Goal: Transaction & Acquisition: Purchase product/service

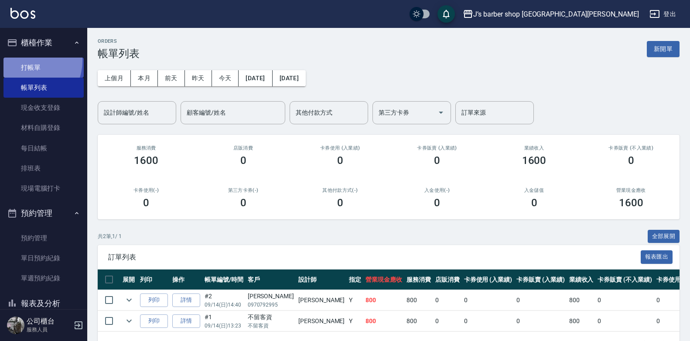
click at [25, 60] on link "打帳單" at bounding box center [43, 68] width 80 height 20
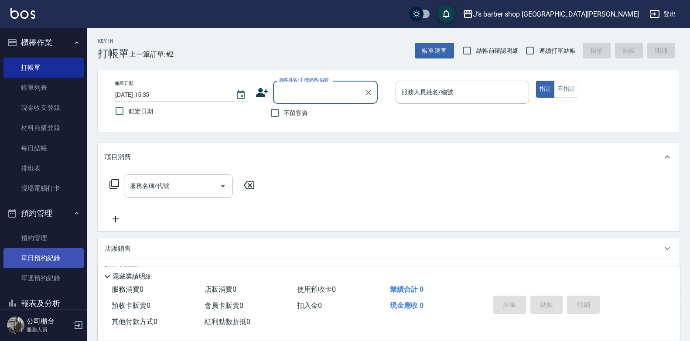
click at [65, 259] on link "單日預約紀錄" at bounding box center [43, 258] width 80 height 20
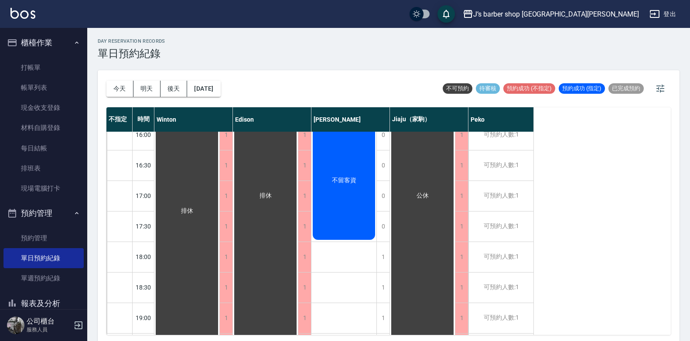
scroll to position [319, 0]
click at [54, 70] on link "打帳單" at bounding box center [43, 68] width 80 height 20
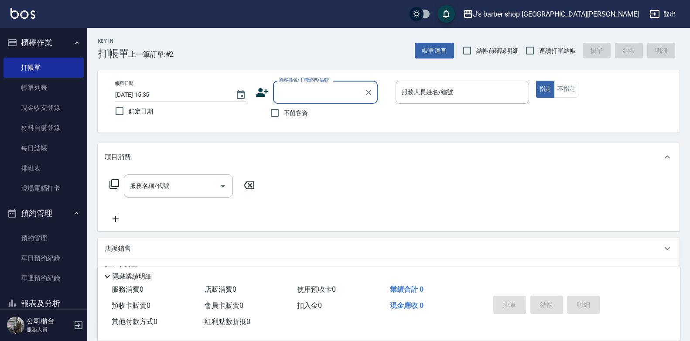
click at [155, 95] on input "[DATE] 15:35" at bounding box center [171, 95] width 112 height 14
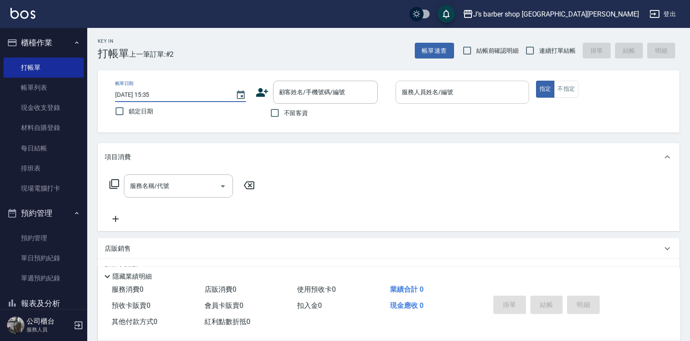
type input "[DATE] 15:35"
click at [455, 99] on input "服務人員姓名/編號" at bounding box center [463, 92] width 126 height 15
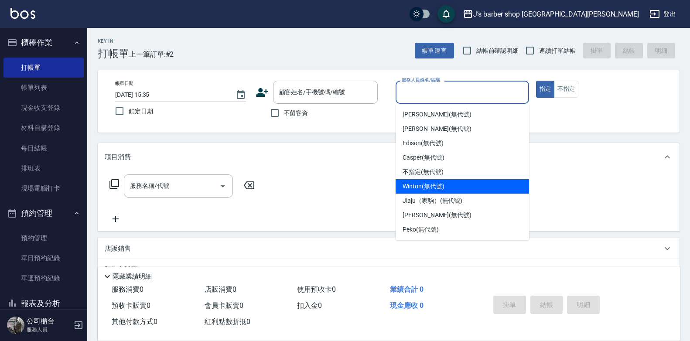
click at [427, 185] on span "Winton (無代號)" at bounding box center [423, 186] width 41 height 9
type input "Winton(無代號)"
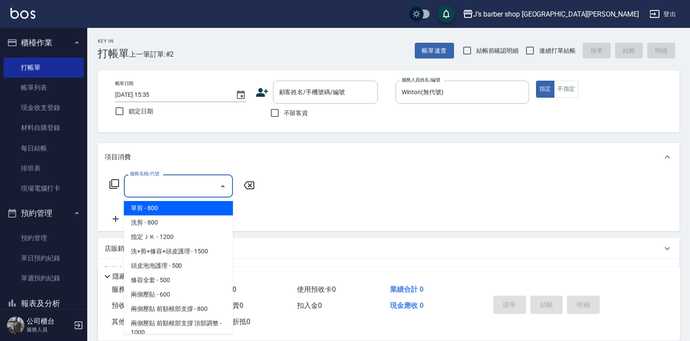
click at [212, 193] on input "服務名稱/代號" at bounding box center [172, 185] width 88 height 15
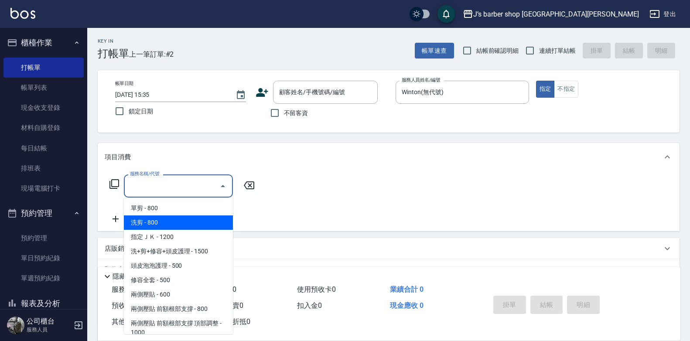
click at [206, 216] on span "洗剪 - 800" at bounding box center [178, 223] width 109 height 14
type input "洗剪(101)"
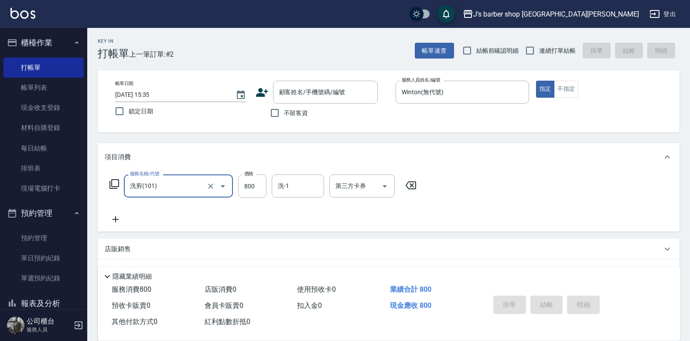
click at [284, 179] on div "洗-1 洗-1" at bounding box center [298, 186] width 52 height 23
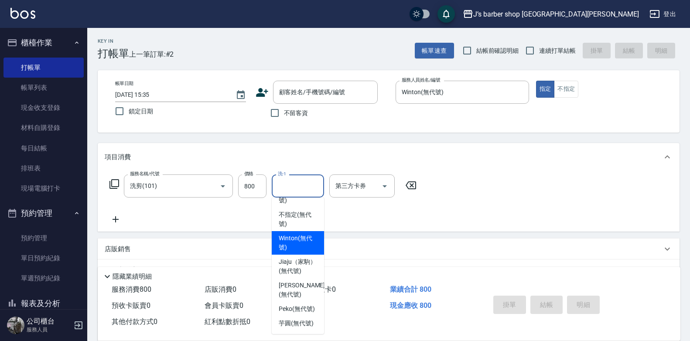
scroll to position [106, 0]
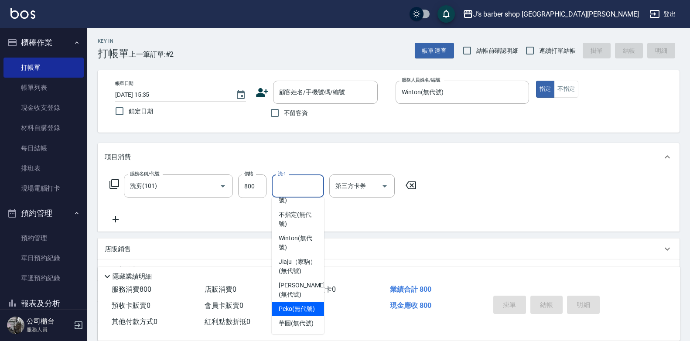
click at [298, 305] on span "Peko (無代號)" at bounding box center [297, 309] width 36 height 9
type input "Peko(無代號)"
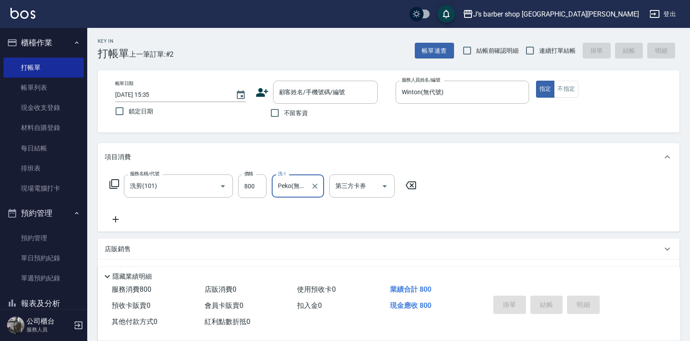
click at [288, 108] on label "不留客資" at bounding box center [287, 113] width 43 height 18
click at [284, 108] on input "不留客資" at bounding box center [275, 113] width 18 height 18
checkbox input "true"
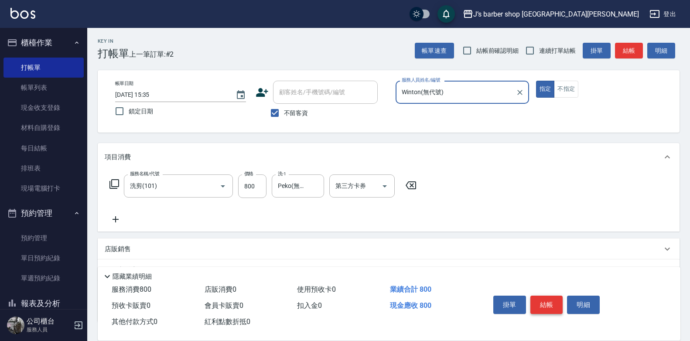
click at [543, 299] on button "結帳" at bounding box center [547, 305] width 33 height 18
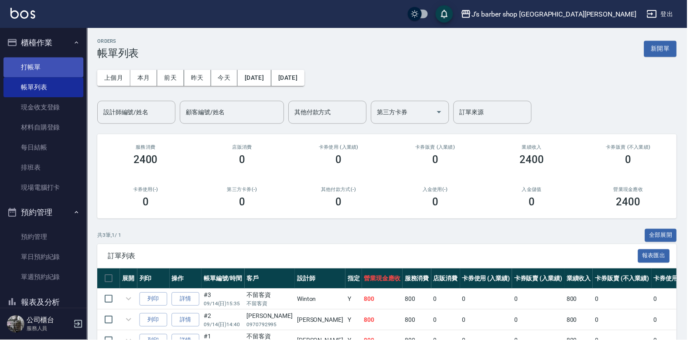
click at [69, 61] on link "打帳單" at bounding box center [43, 68] width 80 height 20
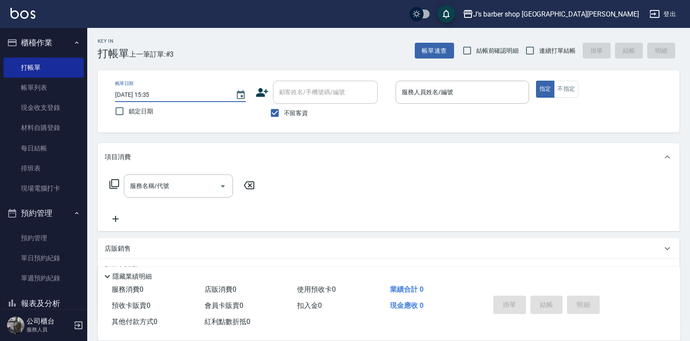
click at [158, 96] on input "[DATE] 15:35" at bounding box center [171, 95] width 112 height 14
click at [154, 95] on input "[DATE] 15:35" at bounding box center [171, 95] width 112 height 14
type input "[DATE] 02:35"
type input "2"
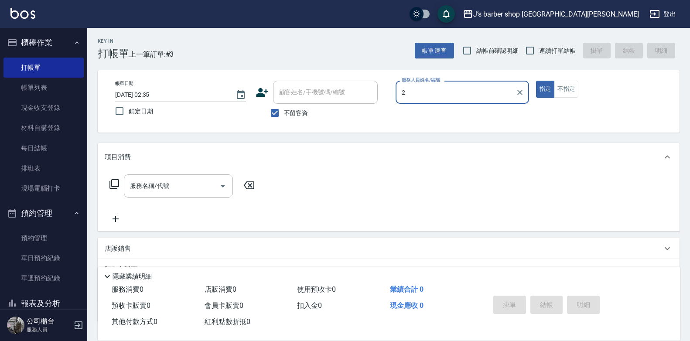
click at [445, 91] on input "2" at bounding box center [456, 92] width 113 height 15
click at [521, 94] on icon "Clear" at bounding box center [519, 92] width 5 height 5
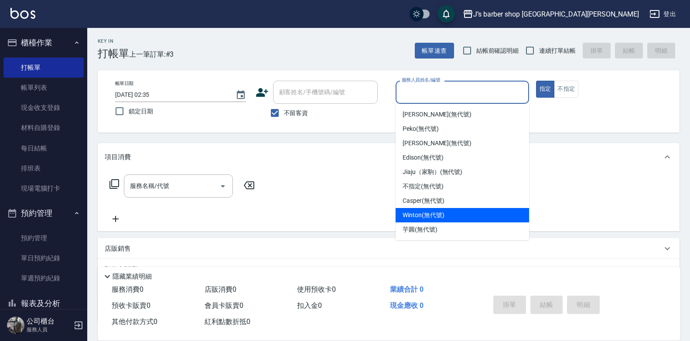
click at [427, 213] on span "Winton (無代號)" at bounding box center [423, 215] width 41 height 9
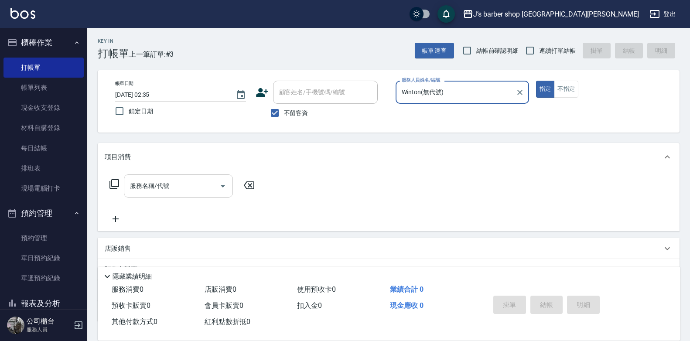
click at [185, 178] on div "服務名稱/代號" at bounding box center [178, 186] width 109 height 23
type input "Winton(無代號)"
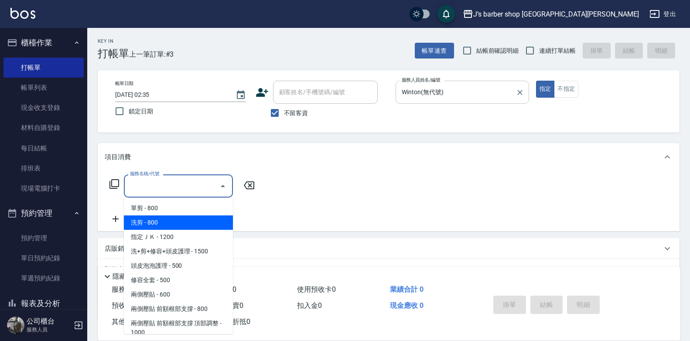
click at [182, 219] on span "洗剪 - 800" at bounding box center [178, 223] width 109 height 14
type input "洗剪(101)"
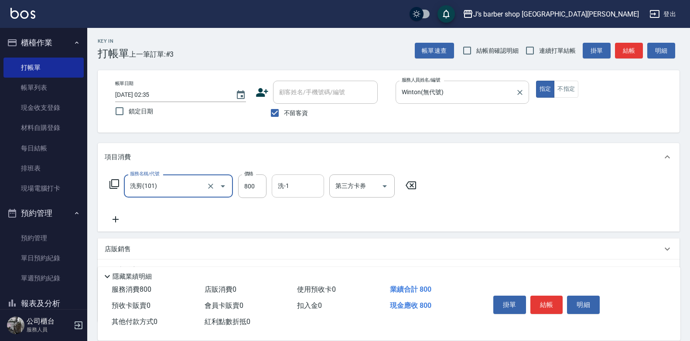
click at [287, 191] on input "洗-1" at bounding box center [298, 185] width 45 height 15
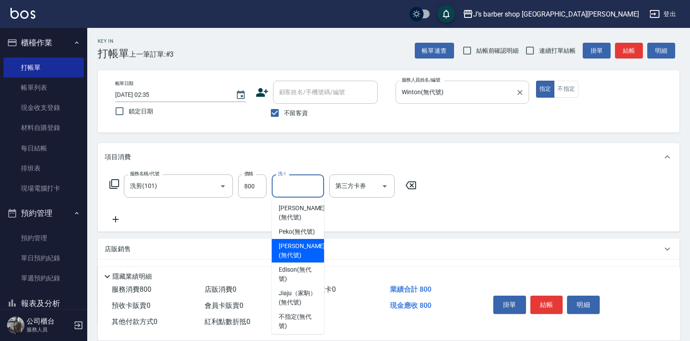
scroll to position [106, 0]
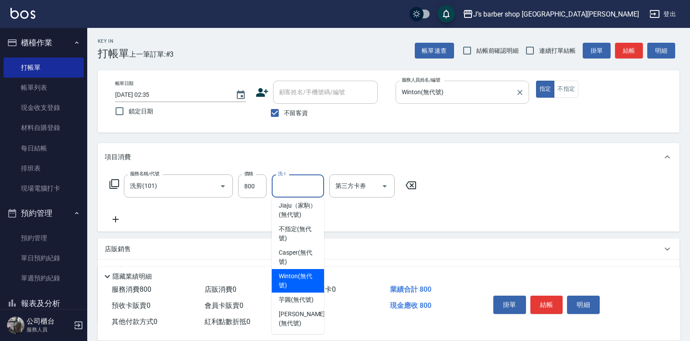
click at [300, 272] on span "Winton (無代號)" at bounding box center [298, 281] width 38 height 18
type input "Winton(無代號)"
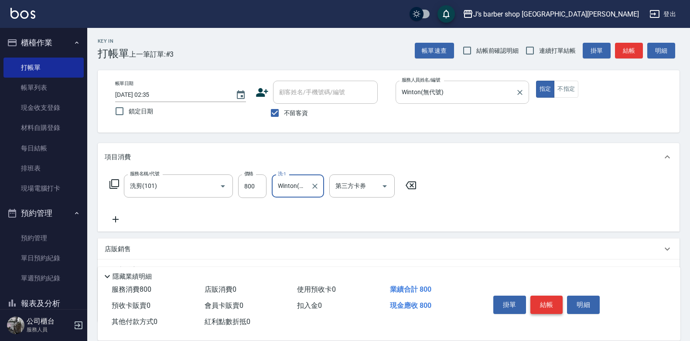
click at [551, 304] on button "結帳" at bounding box center [547, 305] width 33 height 18
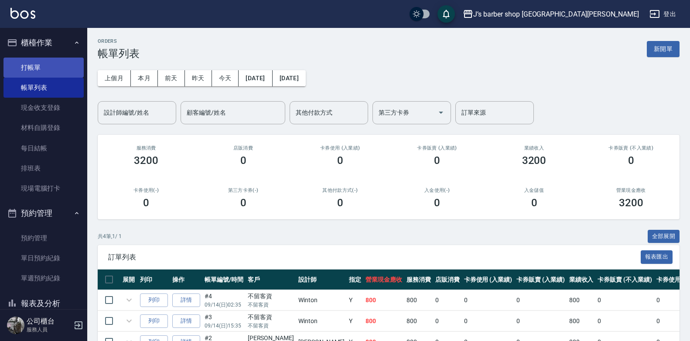
click at [55, 72] on link "打帳單" at bounding box center [43, 68] width 80 height 20
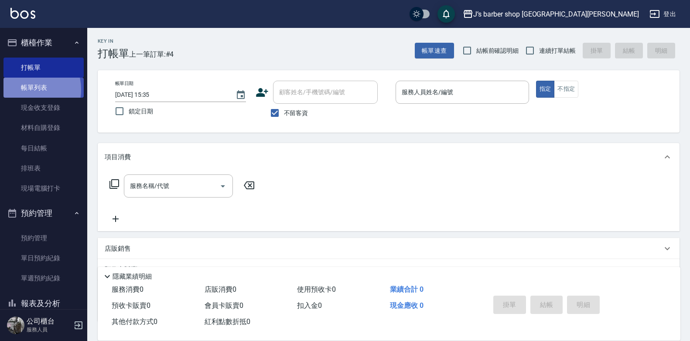
click at [26, 90] on link "帳單列表" at bounding box center [43, 88] width 80 height 20
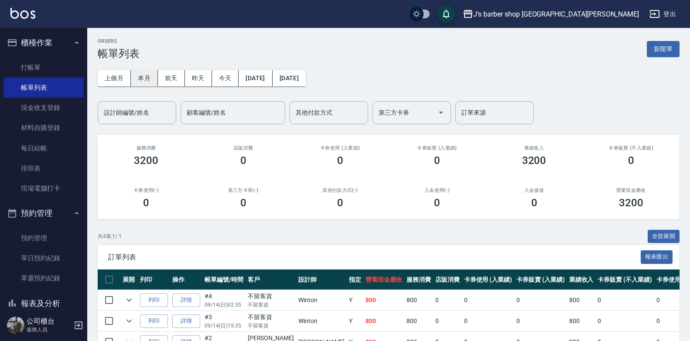
click at [148, 82] on button "本月" at bounding box center [144, 78] width 27 height 16
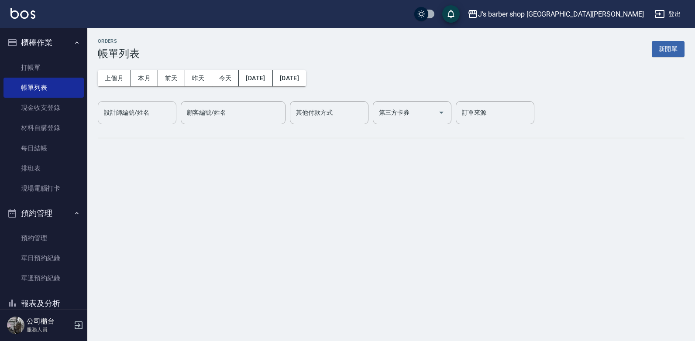
click at [145, 113] on input "設計師編號/姓名" at bounding box center [137, 112] width 71 height 15
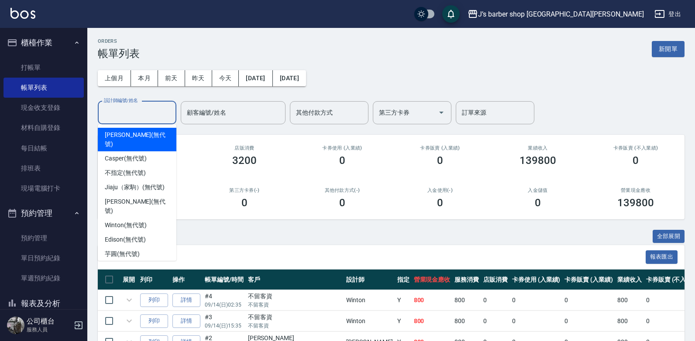
click at [150, 137] on div "[PERSON_NAME] (無代號)" at bounding box center [137, 140] width 79 height 24
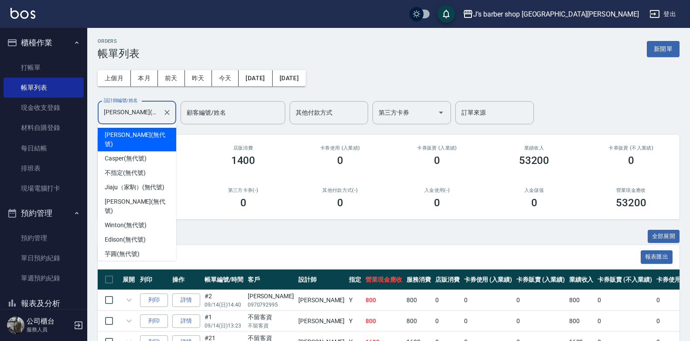
click at [145, 110] on input "[PERSON_NAME](無代號)" at bounding box center [131, 112] width 58 height 15
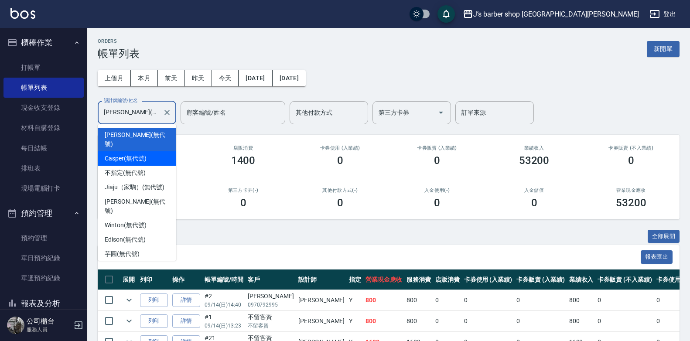
click at [183, 156] on div "51800" at bounding box center [146, 160] width 76 height 12
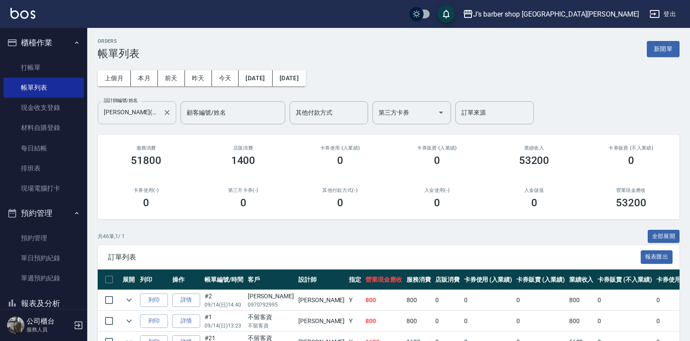
click at [139, 114] on input "[PERSON_NAME](無代號)" at bounding box center [131, 112] width 58 height 15
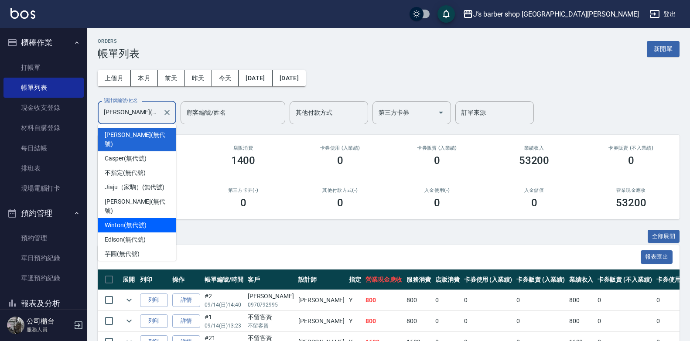
click at [140, 221] on span "Winton (無代號)" at bounding box center [125, 225] width 41 height 9
type input "Winton(無代號)"
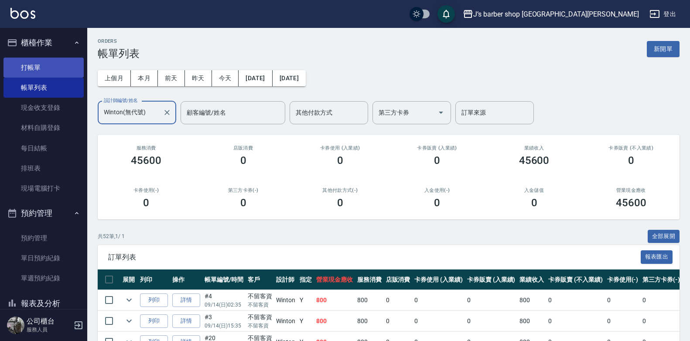
drag, startPoint x: 75, startPoint y: 69, endPoint x: 69, endPoint y: 69, distance: 6.1
click at [75, 69] on link "打帳單" at bounding box center [43, 68] width 80 height 20
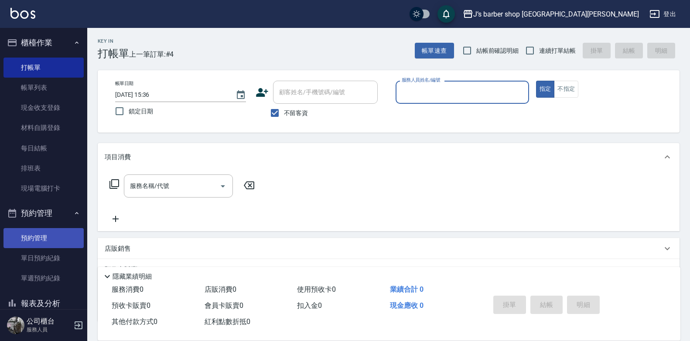
drag, startPoint x: 39, startPoint y: 238, endPoint x: 33, endPoint y: 233, distance: 8.7
click at [39, 238] on link "預約管理" at bounding box center [43, 238] width 80 height 20
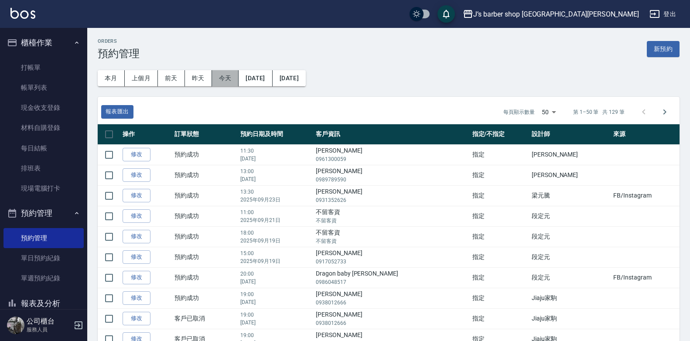
click at [223, 72] on button "今天" at bounding box center [225, 78] width 27 height 16
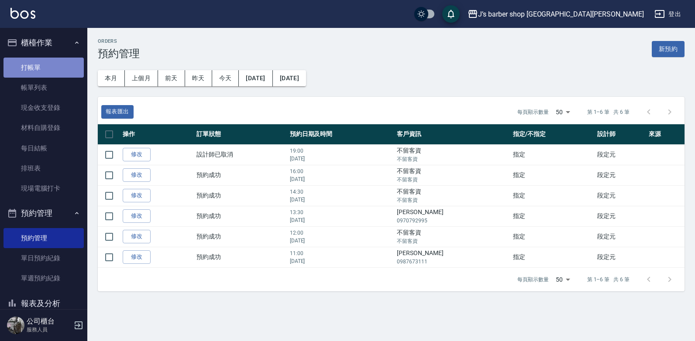
click at [47, 72] on link "打帳單" at bounding box center [43, 68] width 80 height 20
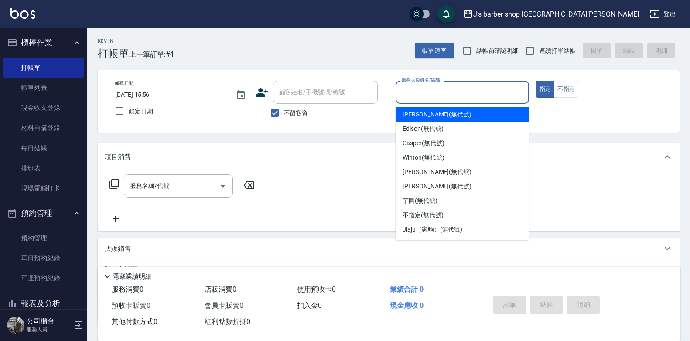
click at [459, 85] on input "服務人員姓名/編號" at bounding box center [463, 92] width 126 height 15
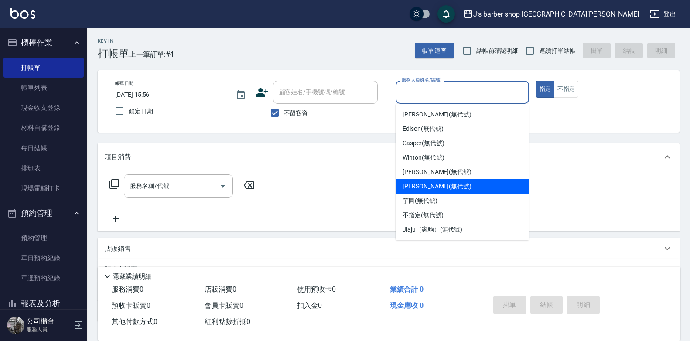
click at [450, 191] on div "[PERSON_NAME] (無代號)" at bounding box center [463, 186] width 134 height 14
type input "[PERSON_NAME](無代號)"
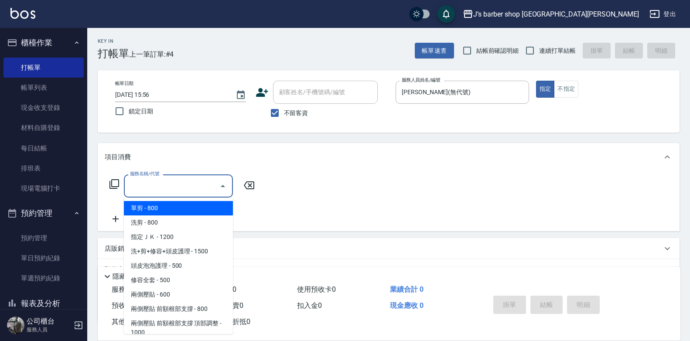
click at [168, 191] on input "服務名稱/代號" at bounding box center [172, 185] width 88 height 15
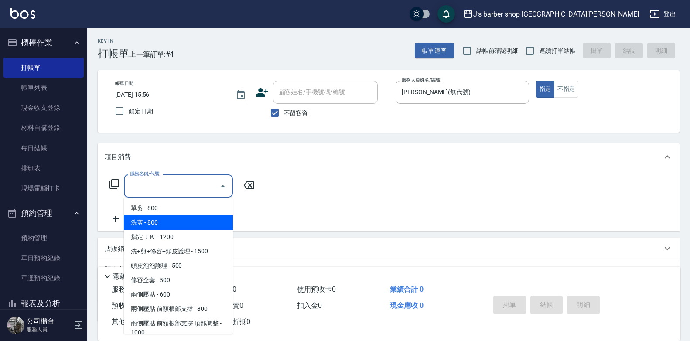
click at [194, 225] on span "洗剪 - 800" at bounding box center [178, 223] width 109 height 14
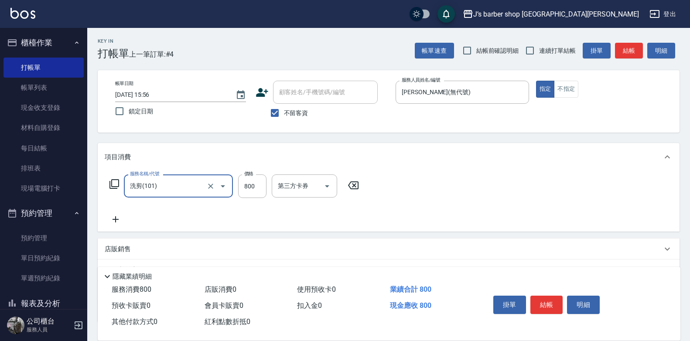
type input "洗剪(101)"
click at [261, 188] on input "800" at bounding box center [252, 187] width 28 height 24
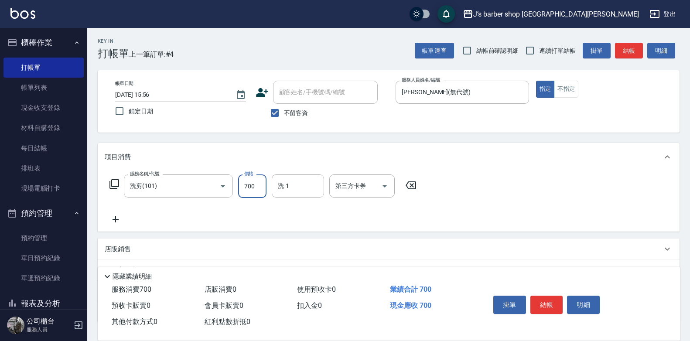
type input "700"
click at [499, 185] on div "服務名稱/代號 洗剪(101) 服務名稱/代號 價格 700 價格 洗-1 洗-1 第三方卡券 第三方卡券" at bounding box center [389, 201] width 582 height 61
click at [278, 192] on input "洗-1" at bounding box center [298, 185] width 45 height 15
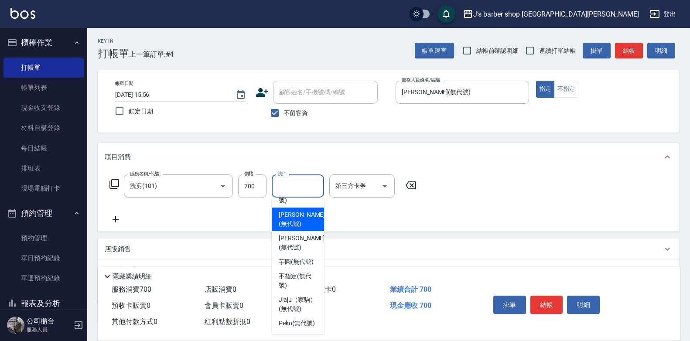
scroll to position [106, 0]
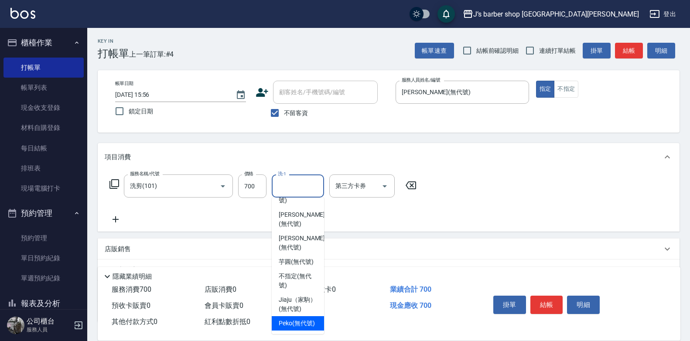
click at [299, 319] on span "Peko (無代號)" at bounding box center [297, 323] width 36 height 9
type input "Peko(無代號)"
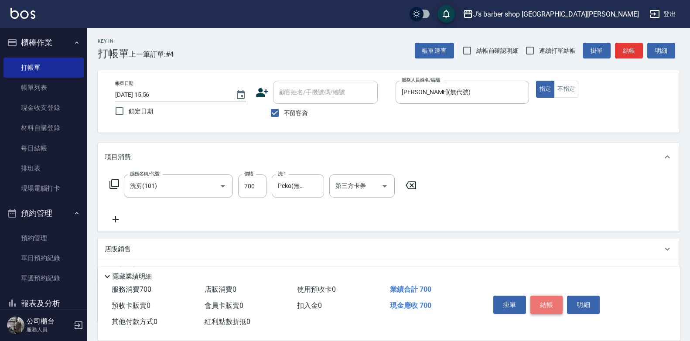
click at [546, 303] on button "結帳" at bounding box center [547, 305] width 33 height 18
